Goal: Book appointment/travel/reservation

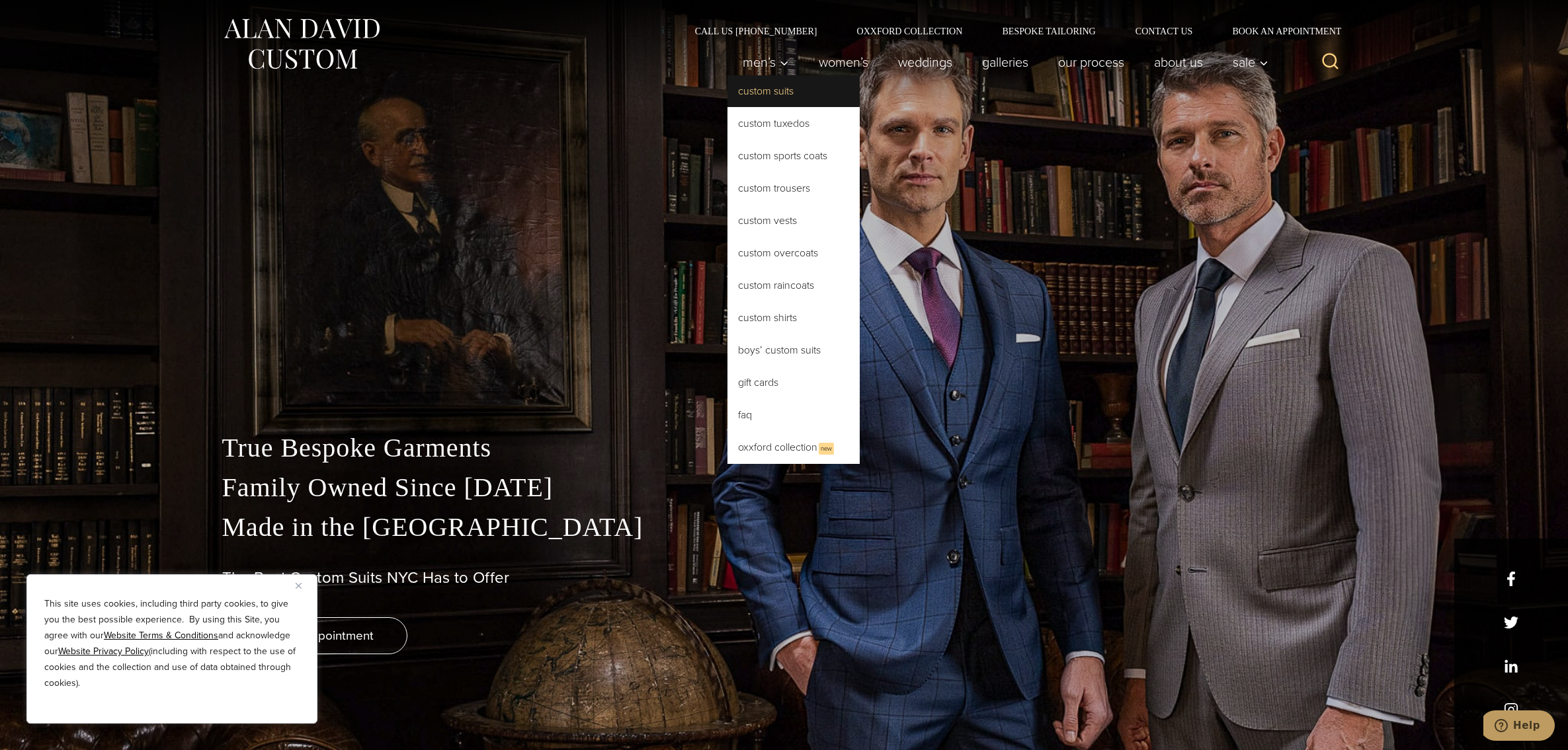
click at [772, 96] on link "Custom Suits" at bounding box center [794, 91] width 132 height 32
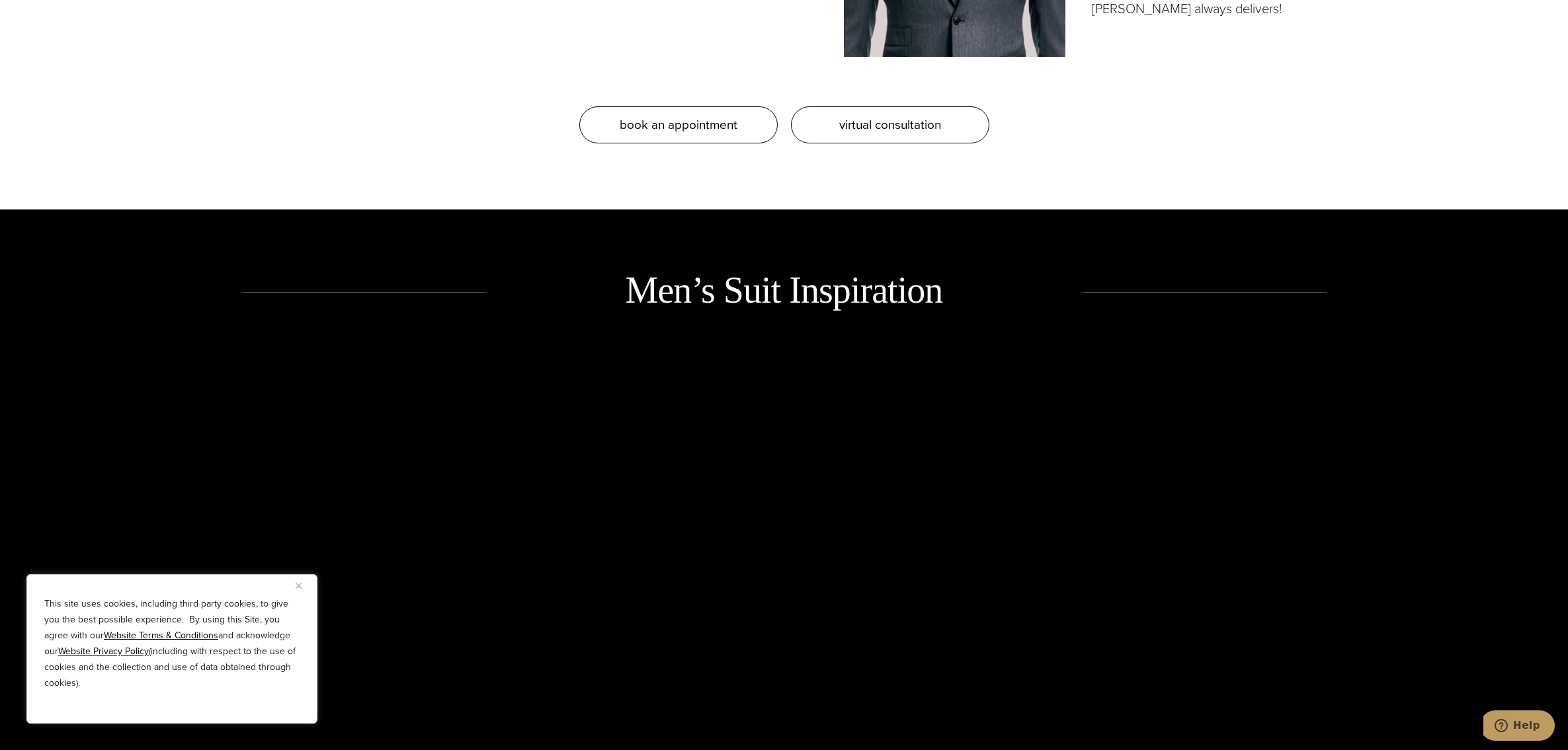
scroll to position [1785, 0]
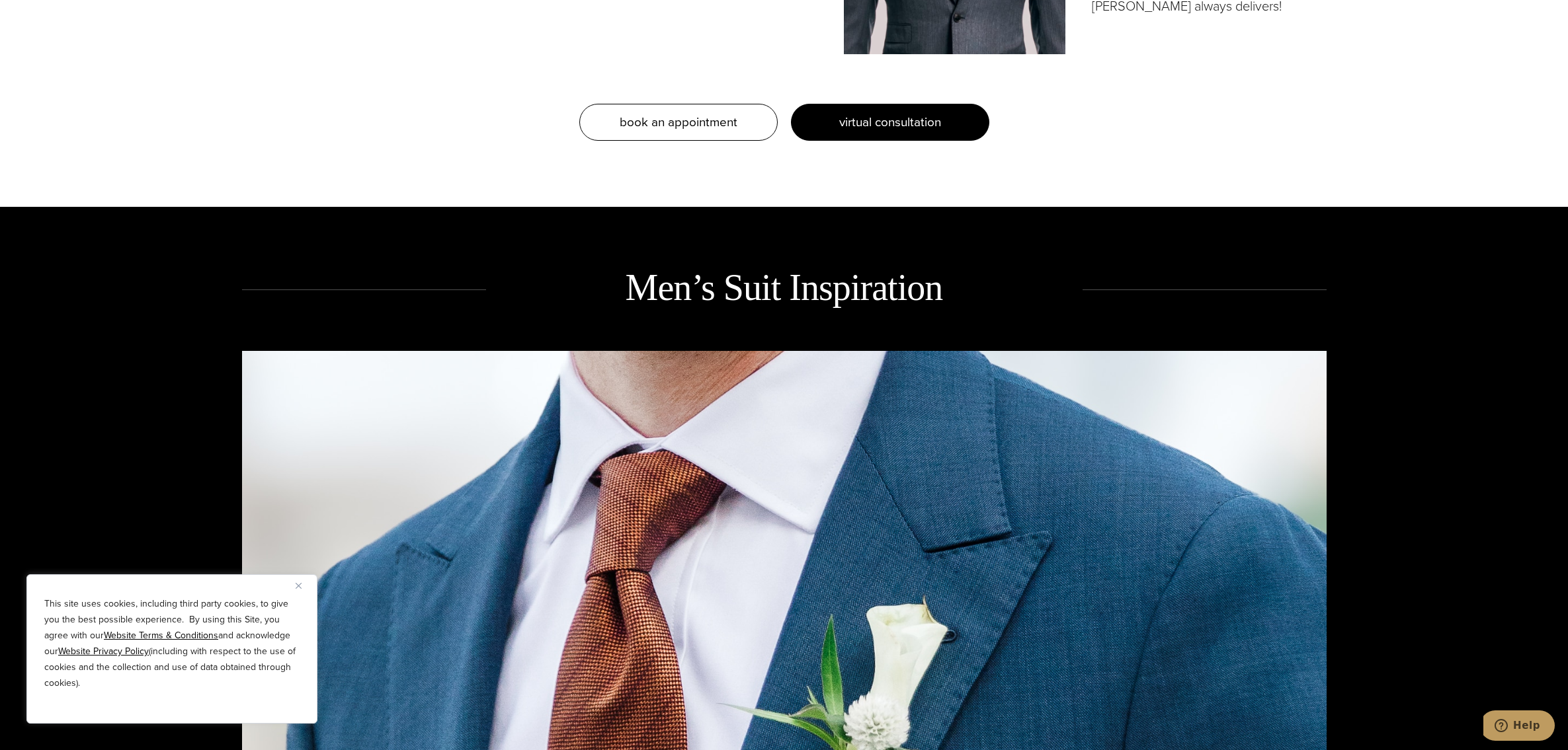
click at [887, 128] on span "virtual consultation" at bounding box center [891, 122] width 102 height 19
